Goal: Go to known website: Go to known website

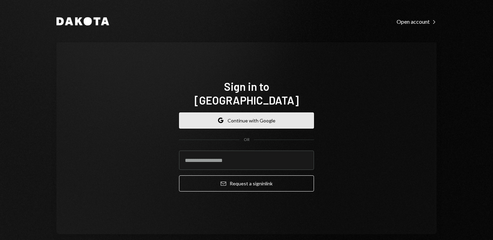
click at [256, 113] on button "Google Continue with Google" at bounding box center [246, 121] width 135 height 16
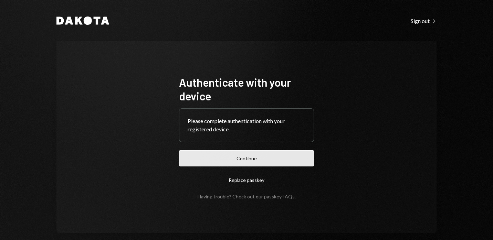
click at [232, 157] on button "Continue" at bounding box center [246, 159] width 135 height 16
